Goal: Task Accomplishment & Management: Use online tool/utility

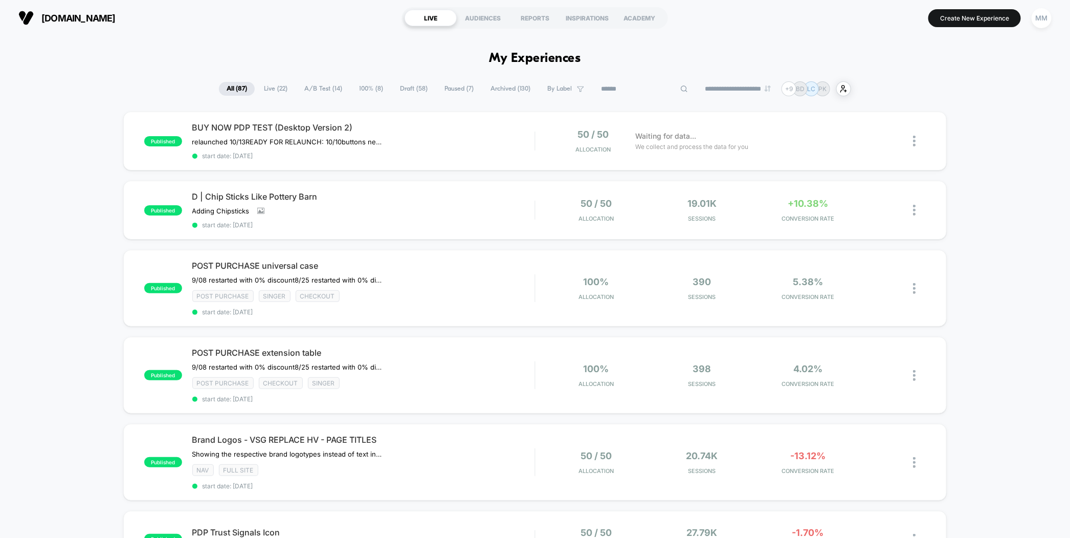
click at [642, 83] on input at bounding box center [644, 89] width 102 height 12
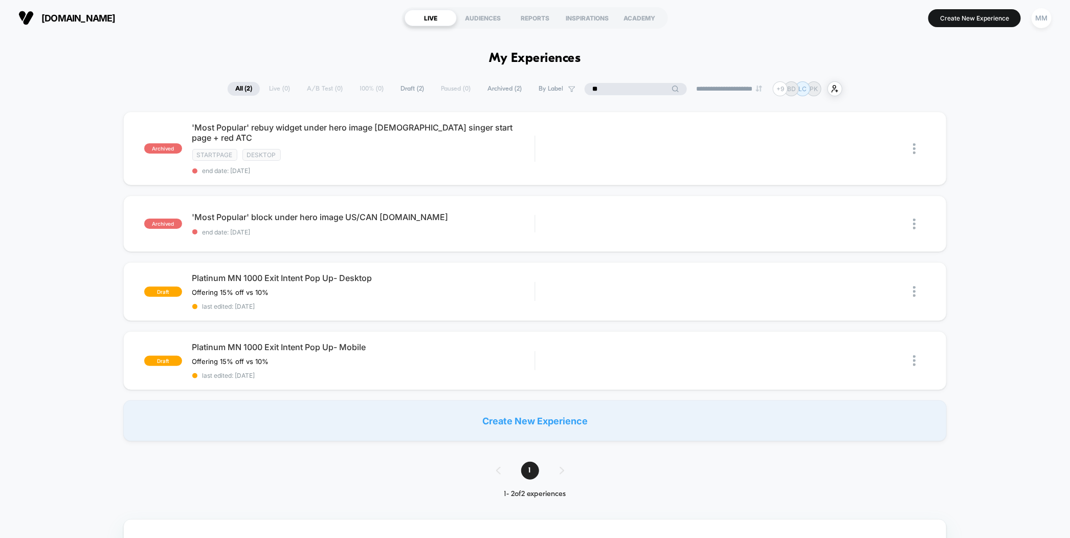
type input "*"
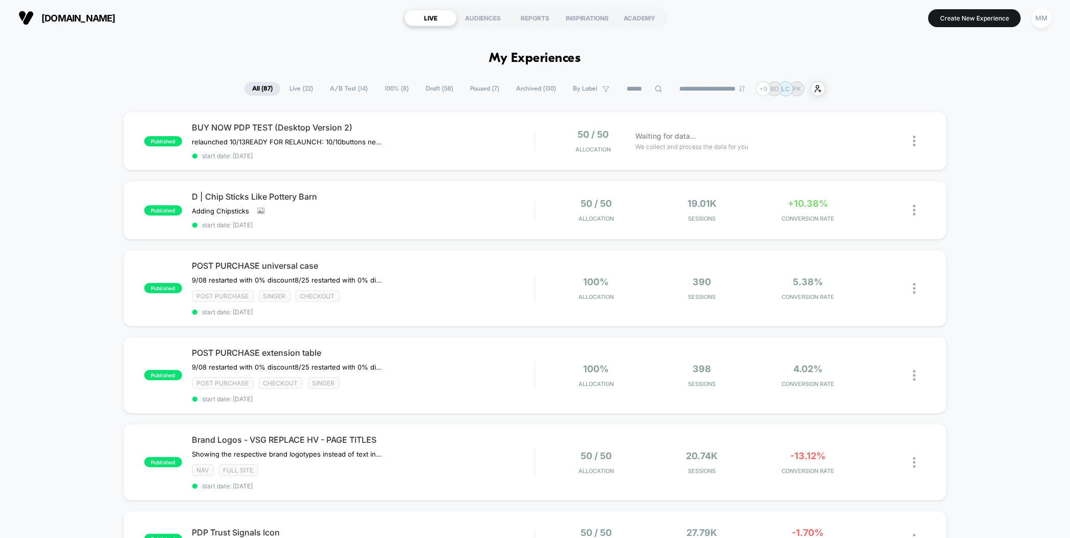
click at [418, 90] on span "Draft ( 58 )" at bounding box center [439, 89] width 43 height 14
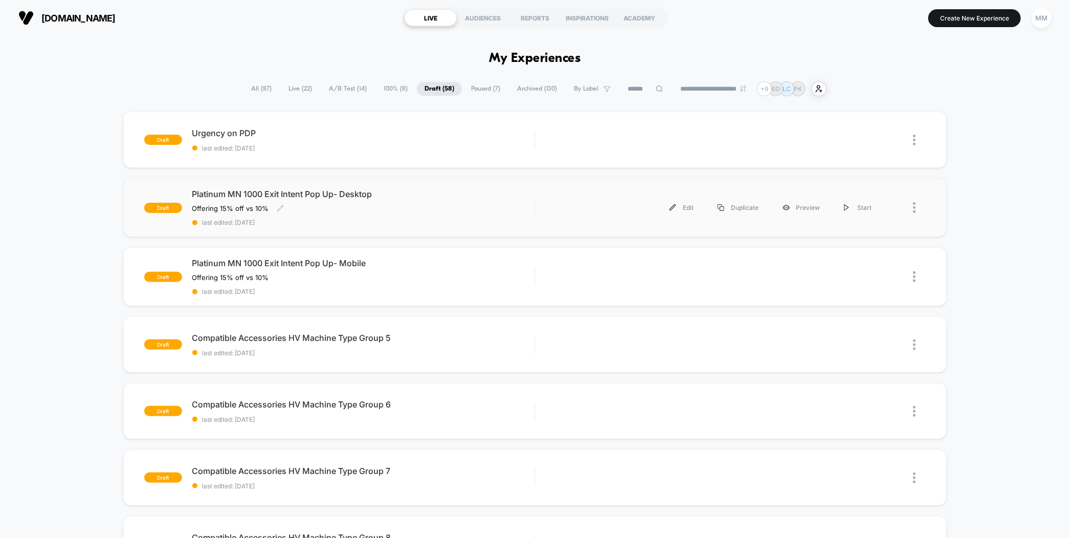
click at [418, 200] on div "Platinum MN 1000 Exit Intent Pop Up- Desktop Offering 15% off vs 10% Click to e…" at bounding box center [363, 207] width 343 height 37
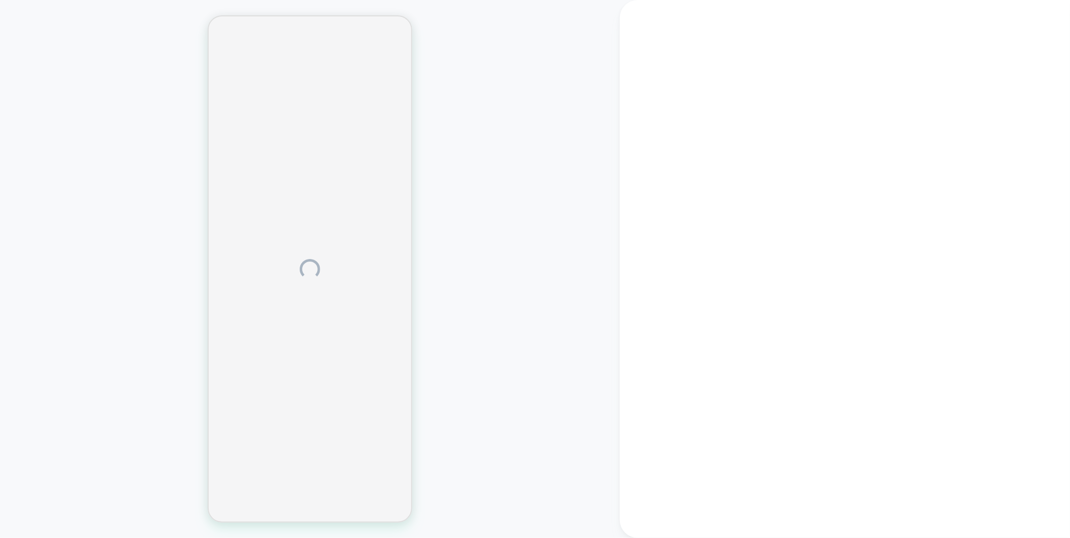
click at [565, 141] on div at bounding box center [310, 268] width 620 height 517
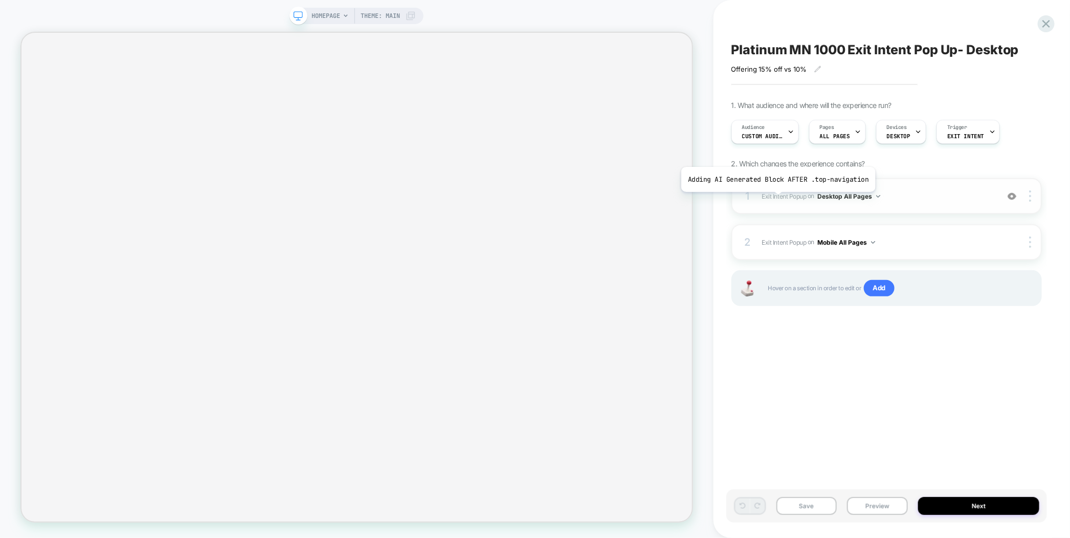
click at [776, 198] on span "Exit Intent Popup" at bounding box center [784, 196] width 45 height 8
click at [787, 198] on span "Exit Intent Popup" at bounding box center [784, 196] width 45 height 8
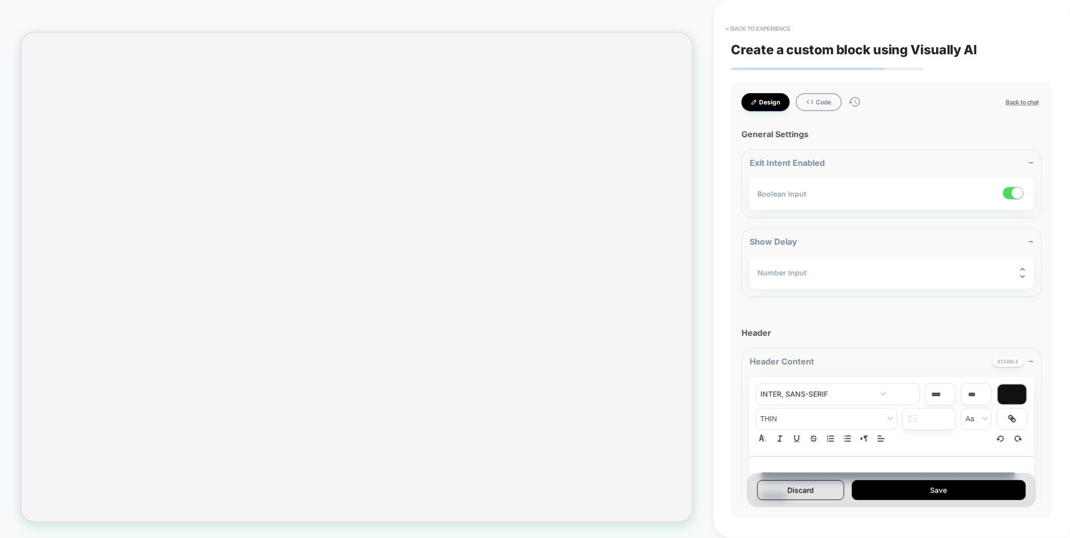
click at [934, 205] on div "Boolean Input" at bounding box center [892, 194] width 284 height 32
click at [956, 111] on div "Design Code Back to chat I want to generate a pop-up on Exit intent. The pop up…" at bounding box center [892, 300] width 321 height 434
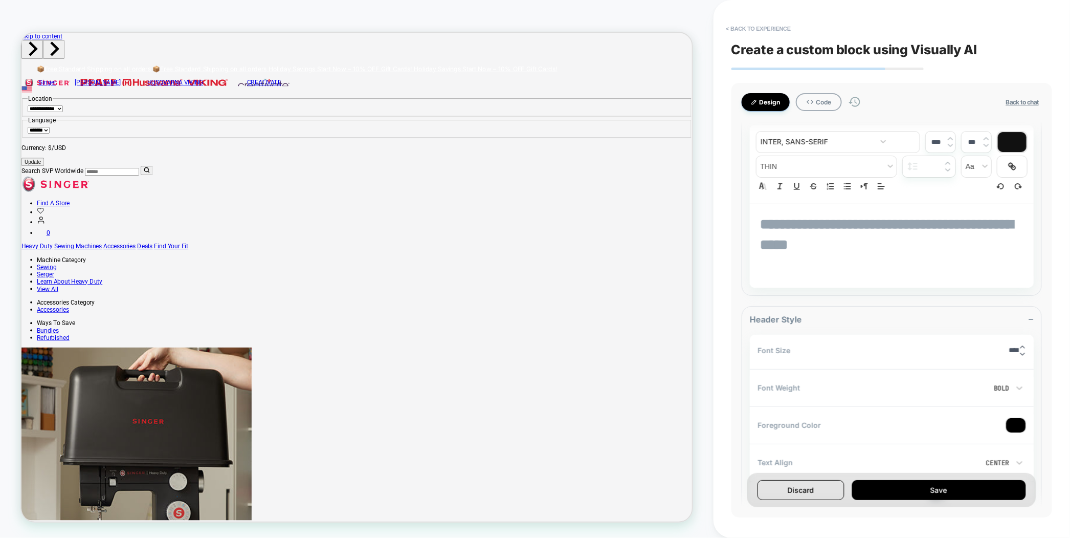
click at [1015, 102] on button "Back to chat" at bounding box center [1022, 102] width 39 height 9
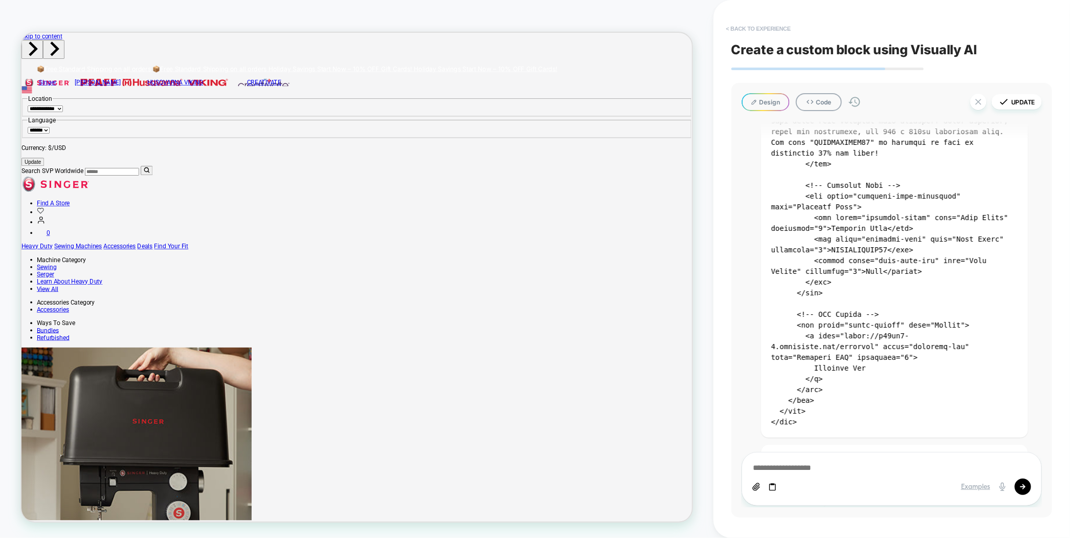
scroll to position [1641, 0]
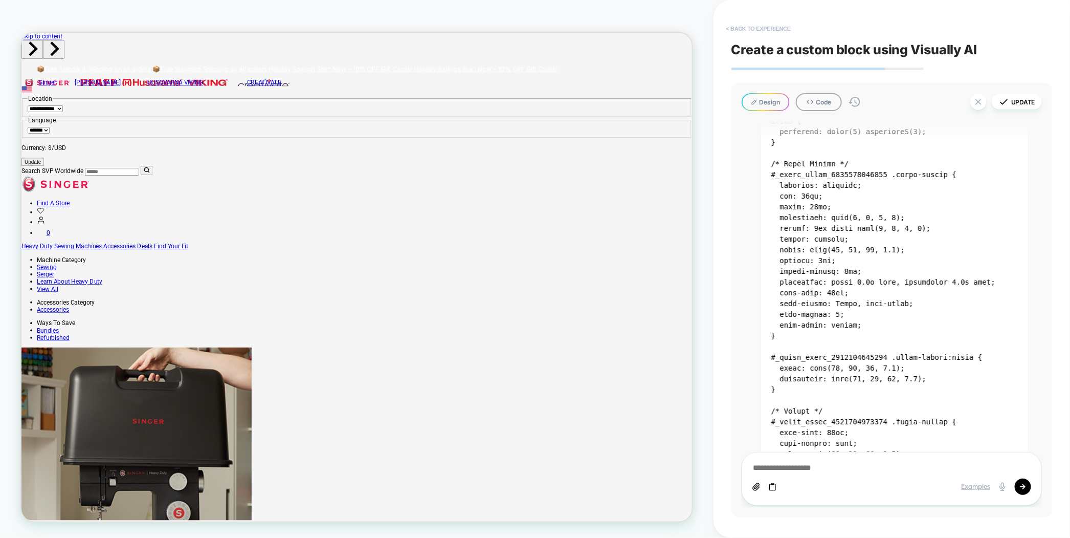
click at [759, 30] on button "< Back to experience" at bounding box center [758, 28] width 75 height 16
click at [748, 92] on button "Discard" at bounding box center [730, 89] width 51 height 16
click at [756, 35] on button "< Back to experience" at bounding box center [758, 28] width 75 height 16
click at [786, 87] on button "Yes" at bounding box center [786, 89] width 51 height 16
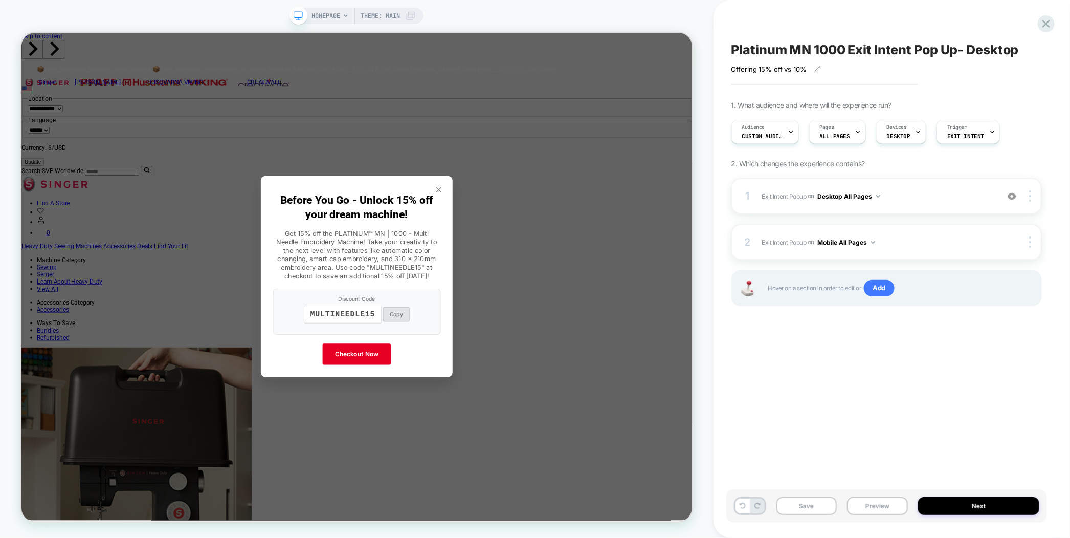
click at [815, 25] on div "Platinum MN 1000 Exit Intent Pop Up- Desktop Offering 15% off vs 10% Click to e…" at bounding box center [886, 268] width 321 height 517
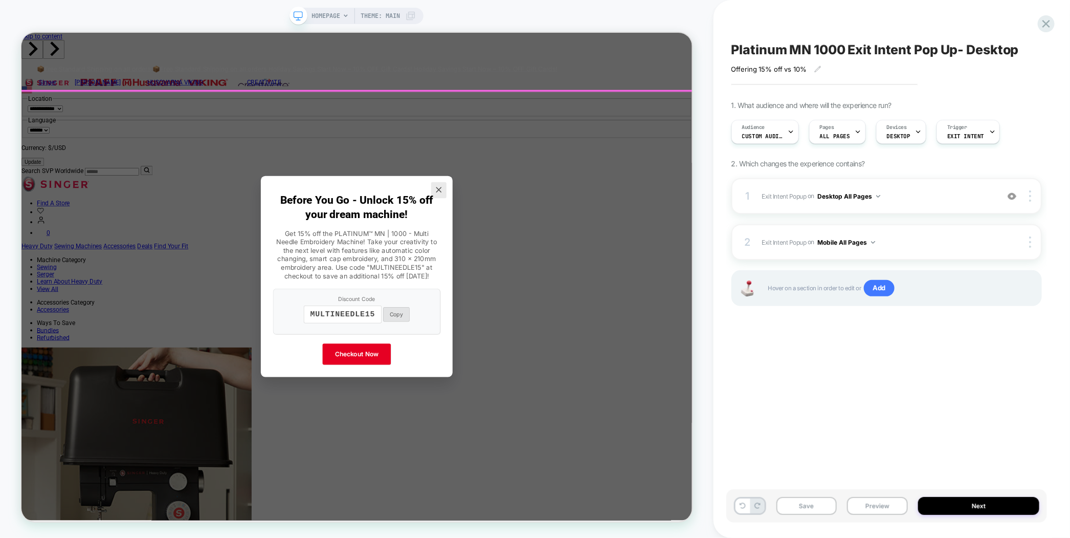
click at [579, 244] on icon "Close popup" at bounding box center [578, 241] width 6 height 6
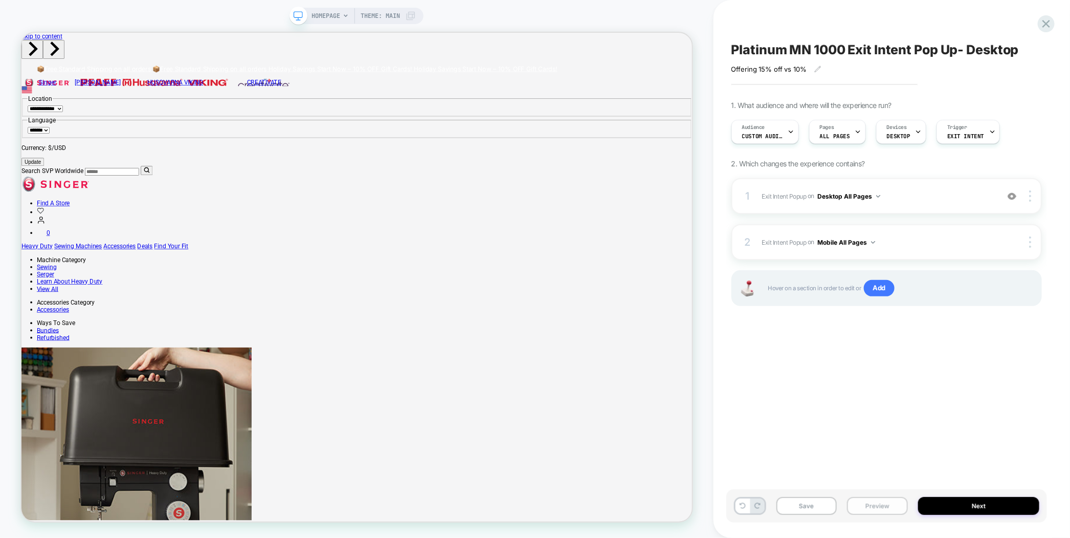
click at [877, 507] on button "Preview" at bounding box center [877, 506] width 61 height 18
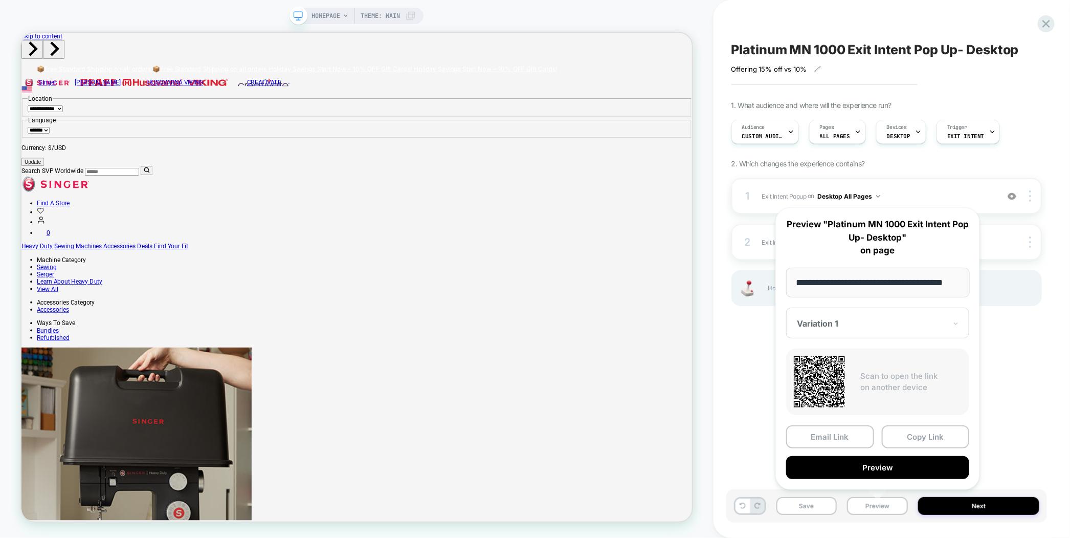
scroll to position [0, 0]
click at [762, 379] on div "Platinum MN 1000 Exit Intent Pop Up- Desktop Offering 15% off vs 10% Click to e…" at bounding box center [886, 268] width 321 height 517
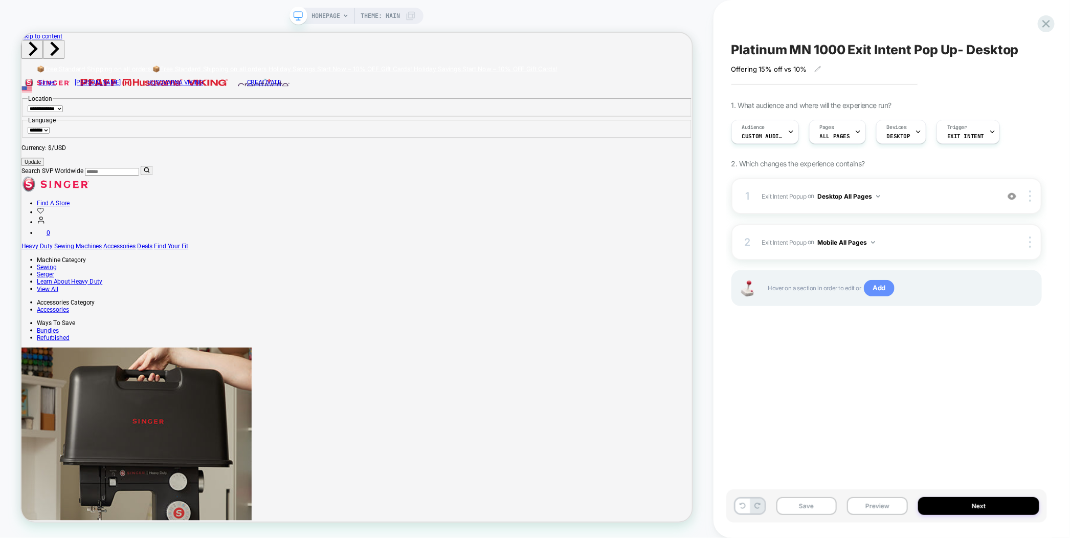
click at [885, 291] on span "Add" at bounding box center [879, 288] width 31 height 16
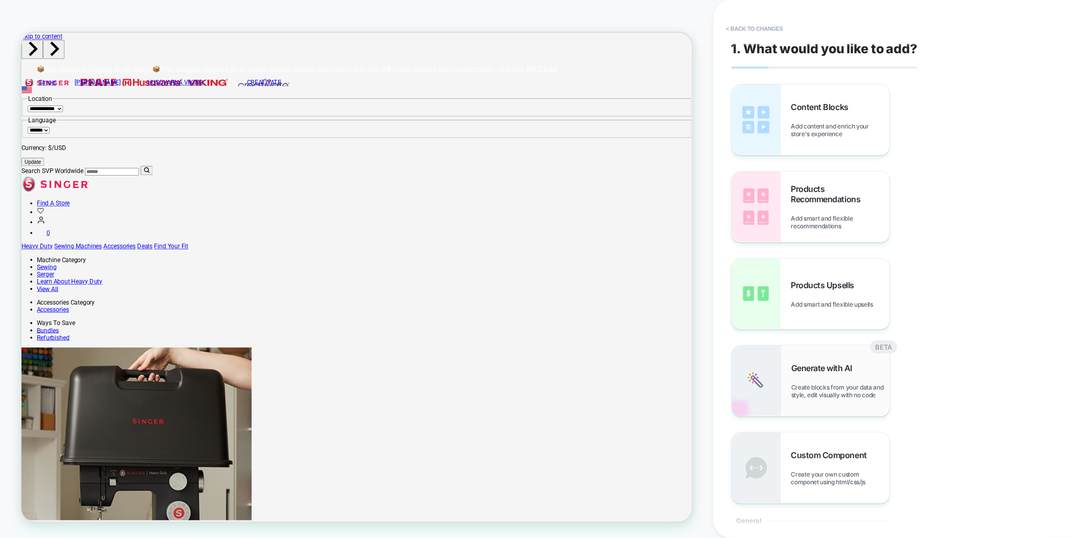
click at [813, 412] on div "Generate with AI Create blocks from your data and style, edit visually with no …" at bounding box center [811, 380] width 158 height 71
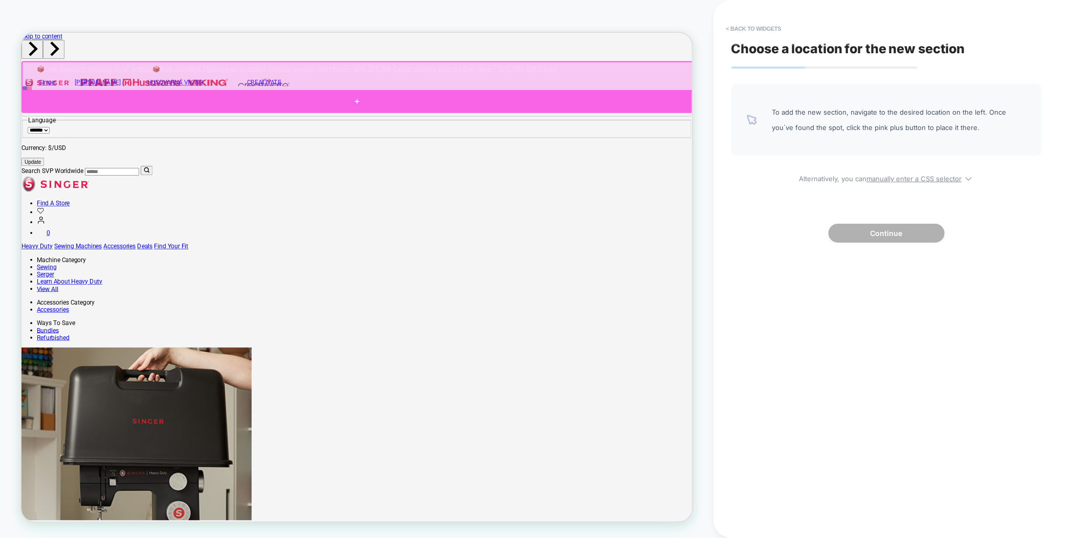
click at [829, 132] on div at bounding box center [469, 123] width 896 height 31
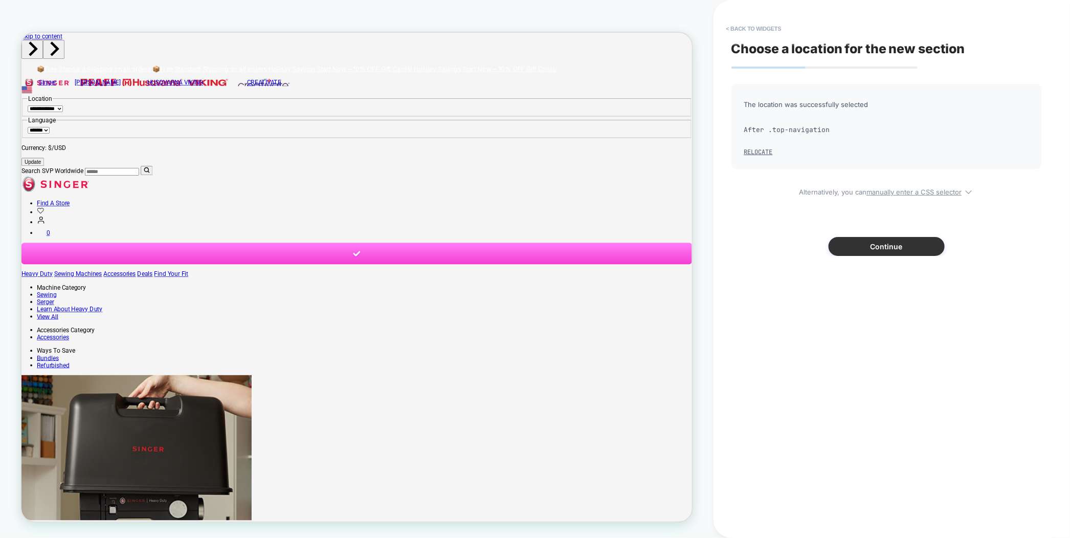
click at [866, 238] on button "Continue" at bounding box center [887, 246] width 116 height 19
type textarea "*"
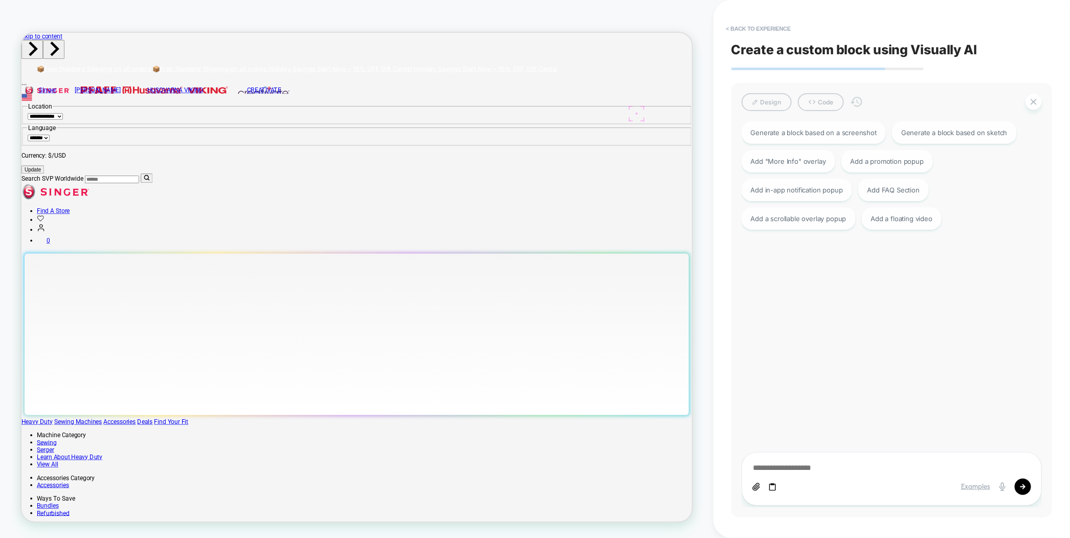
click at [976, 488] on div "Examples" at bounding box center [975, 486] width 29 height 9
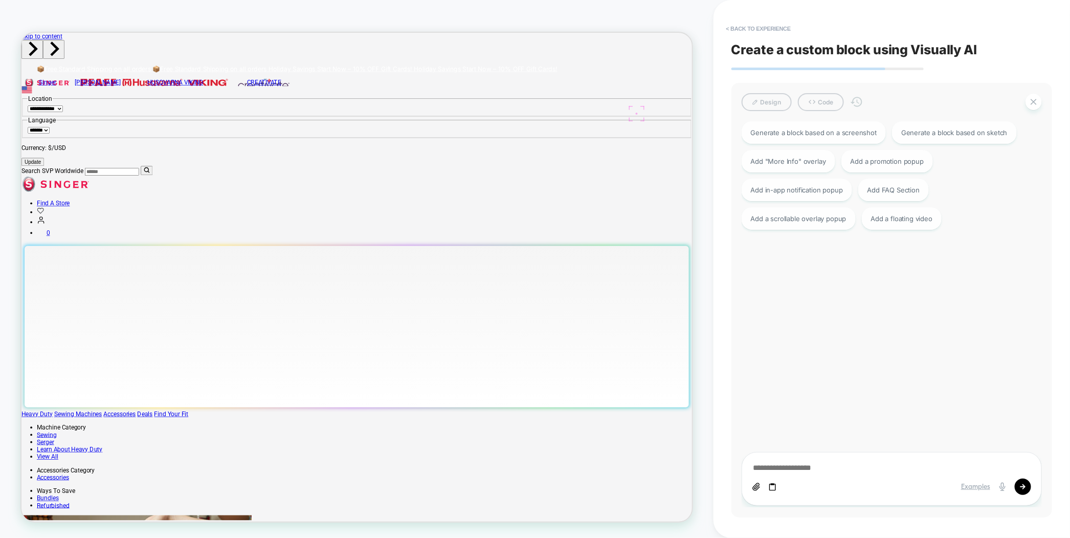
drag, startPoint x: 976, startPoint y: 488, endPoint x: 1002, endPoint y: 463, distance: 35.8
click at [1002, 463] on textarea at bounding box center [892, 467] width 279 height 11
drag, startPoint x: 973, startPoint y: 487, endPoint x: 863, endPoint y: 499, distance: 111.1
click at [863, 499] on div "Examples" at bounding box center [892, 479] width 300 height 54
click at [754, 26] on button "< Back to experience" at bounding box center [758, 28] width 75 height 16
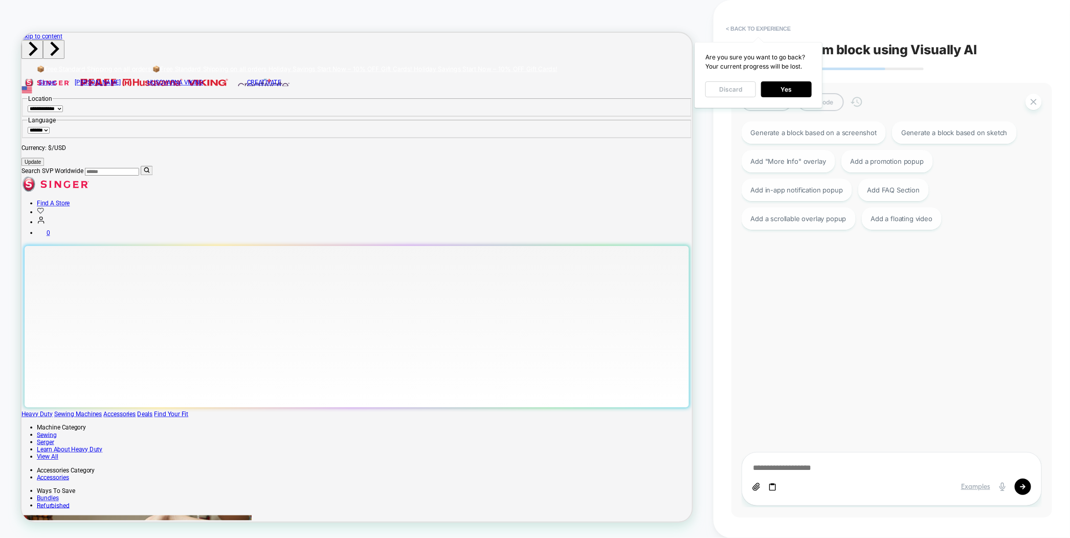
click at [726, 85] on button "Discard" at bounding box center [730, 89] width 51 height 16
click at [1033, 105] on icon at bounding box center [1034, 102] width 10 height 10
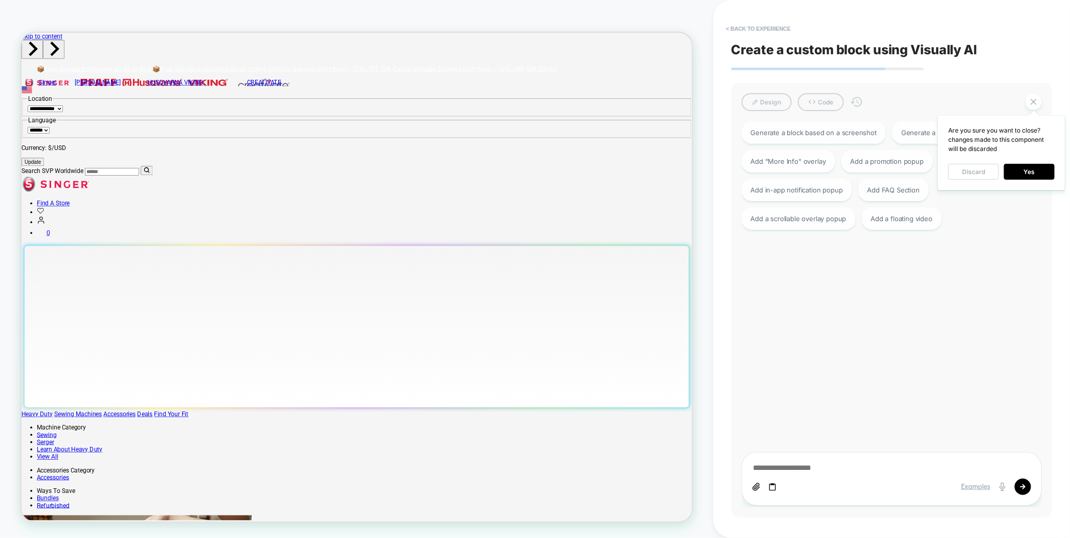
click at [974, 177] on button "Discard" at bounding box center [973, 172] width 51 height 16
click at [757, 24] on button "< Back to experience" at bounding box center [758, 28] width 75 height 16
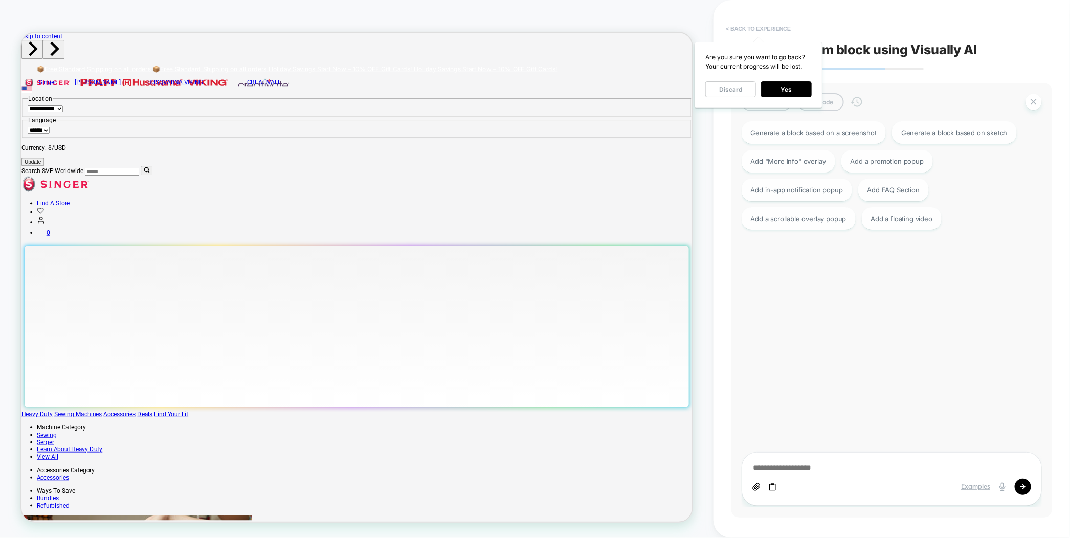
click at [774, 27] on button "< Back to experience" at bounding box center [758, 28] width 75 height 16
click at [734, 91] on button "Discard" at bounding box center [730, 89] width 51 height 16
click at [750, 21] on button "< Back to experience" at bounding box center [758, 28] width 75 height 16
click at [780, 86] on button "Yes" at bounding box center [786, 89] width 51 height 16
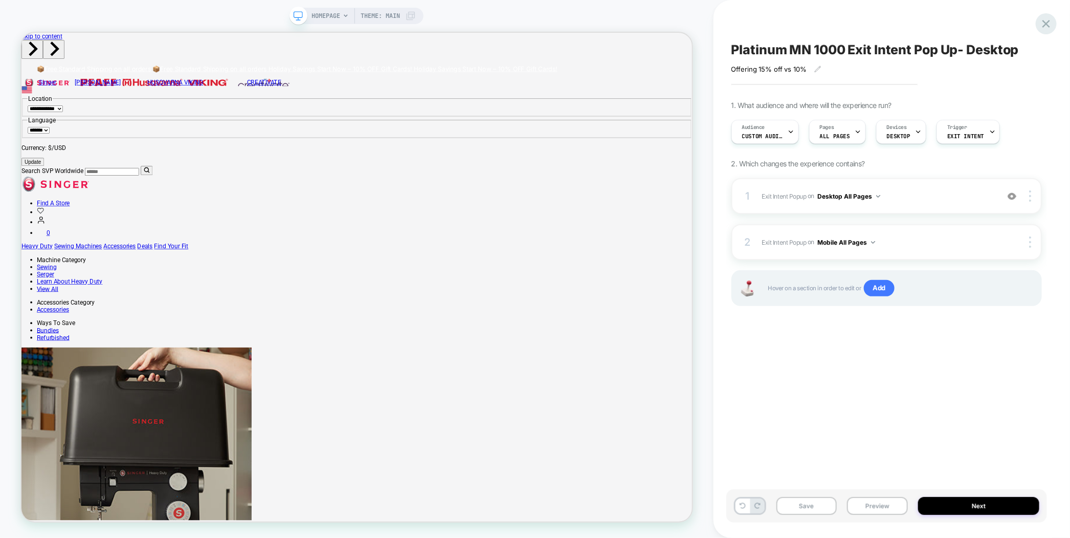
click at [1047, 25] on icon at bounding box center [1047, 24] width 14 height 14
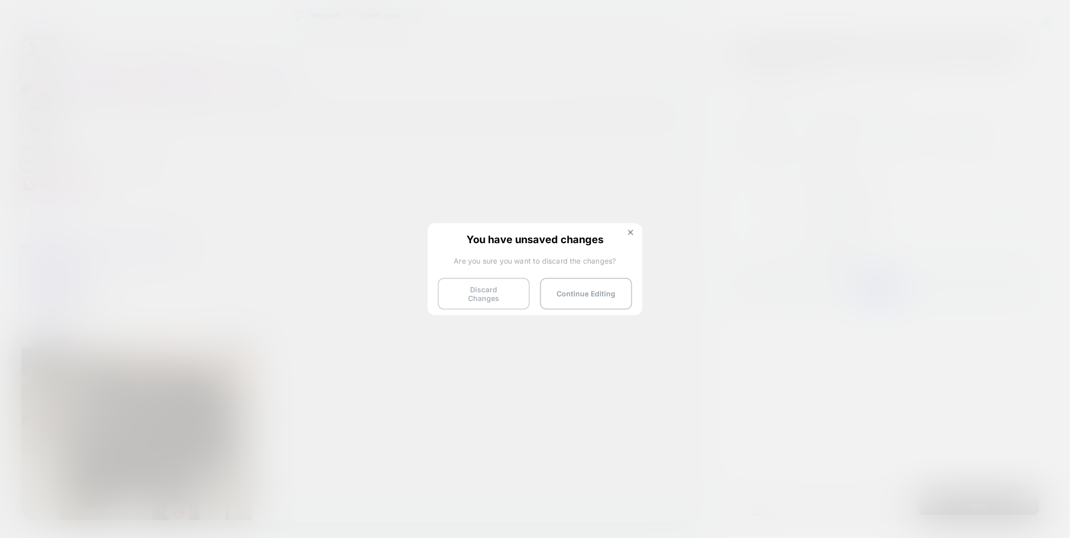
click at [503, 290] on button "Discard Changes" at bounding box center [484, 294] width 92 height 32
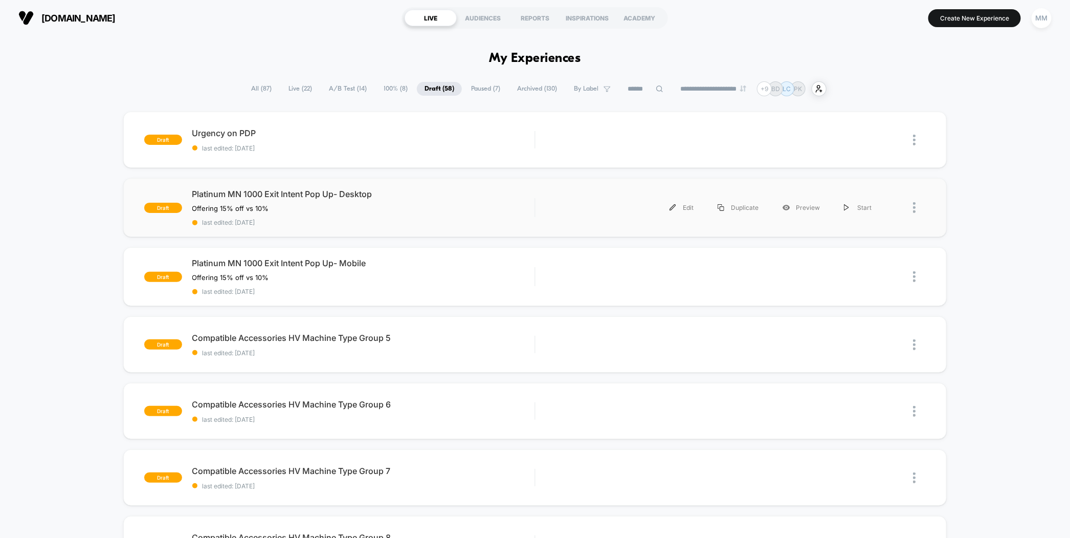
click at [574, 202] on div "Edit Duplicate Preview Start" at bounding box center [715, 207] width 338 height 23
